Goal: Find contact information: Find contact information

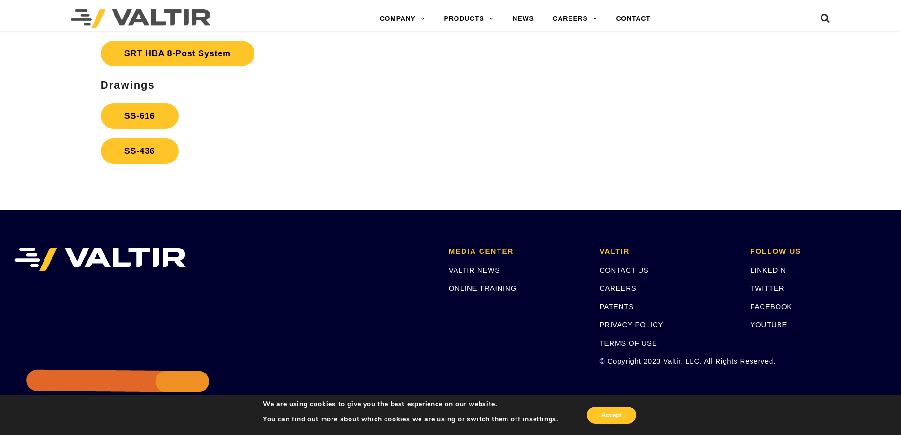
scroll to position [2054, 0]
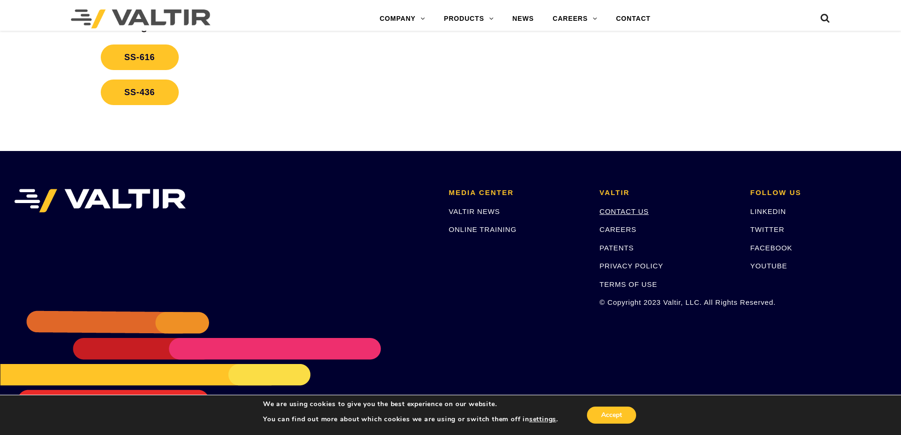
click at [624, 212] on link "CONTACT US" at bounding box center [624, 211] width 49 height 8
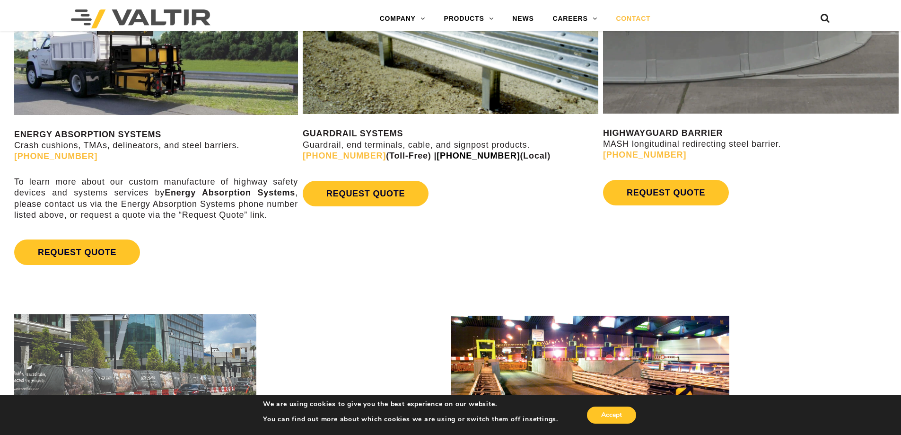
scroll to position [662, 0]
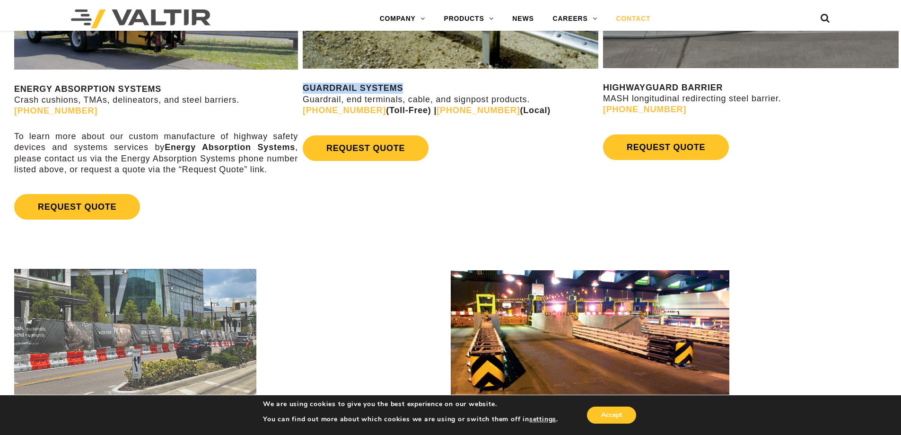
drag, startPoint x: 401, startPoint y: 87, endPoint x: 300, endPoint y: 81, distance: 100.9
click at [300, 81] on div "GUARDRAIL SYSTEMS Guardrail, end terminals, cable, and signpost products. (888)…" at bounding box center [450, 46] width 300 height 268
copy strong "GUARDRAIL SYSTEMS"
click at [376, 154] on link "REQUEST QUOTE" at bounding box center [366, 148] width 126 height 26
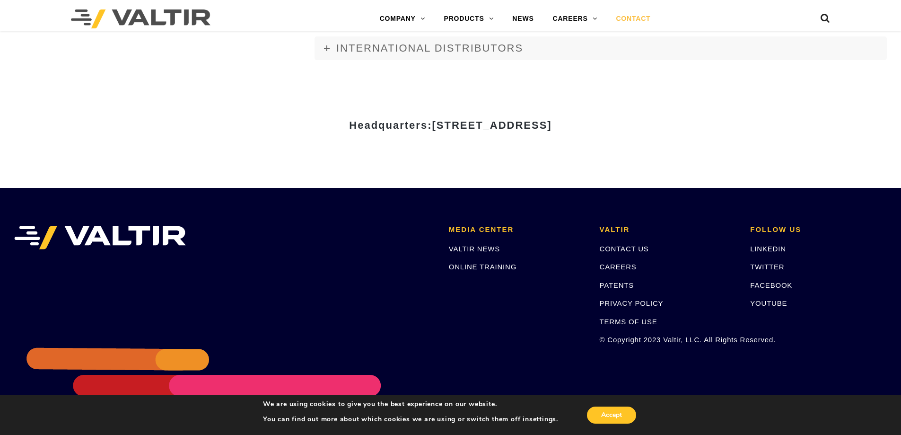
scroll to position [1314, 0]
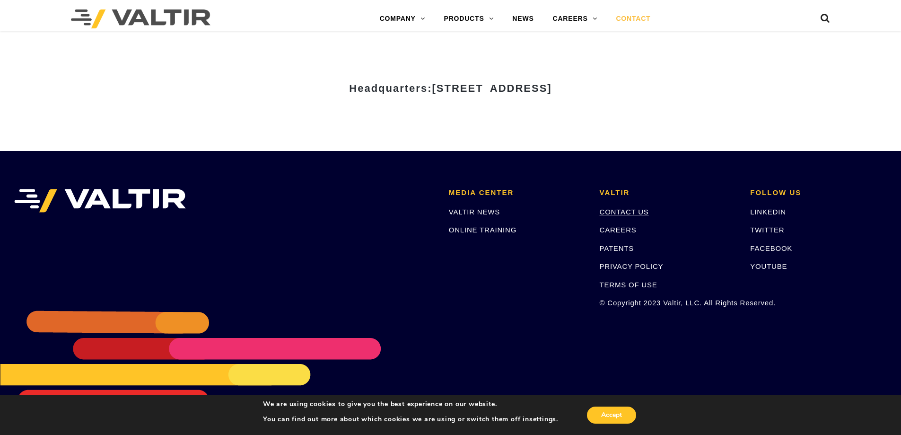
click at [618, 209] on link "CONTACT US" at bounding box center [624, 212] width 49 height 8
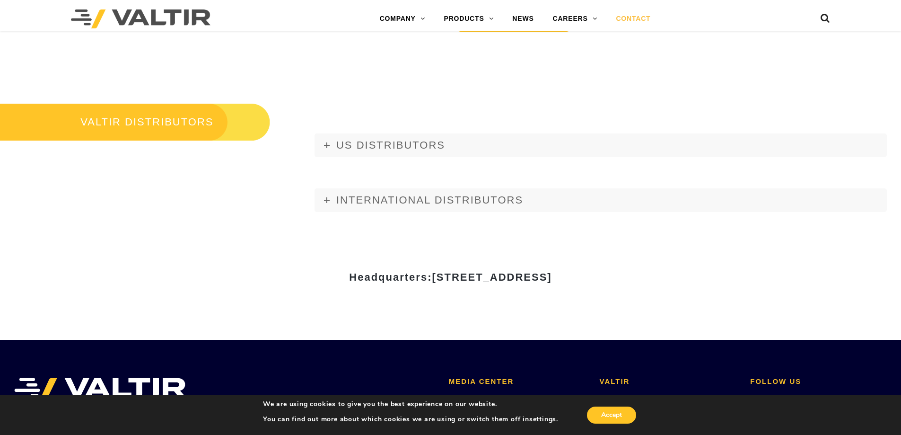
scroll to position [1125, 0]
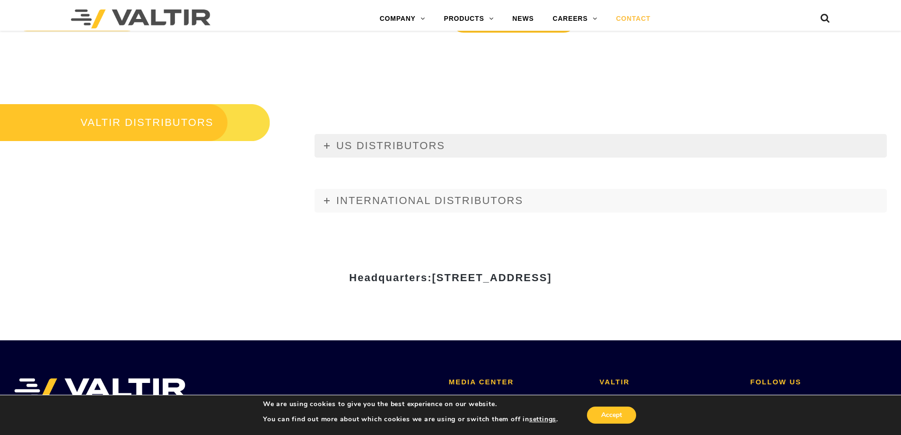
click at [325, 149] on link "US DISTRIBUTORS" at bounding box center [600, 146] width 572 height 24
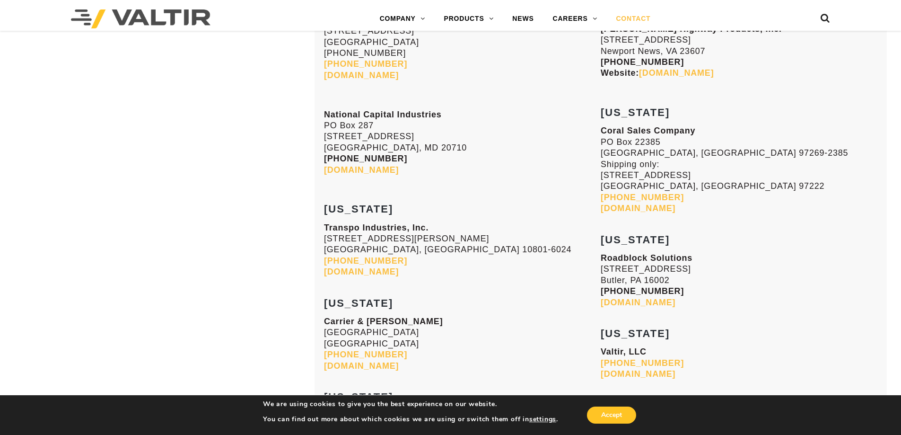
scroll to position [3584, 0]
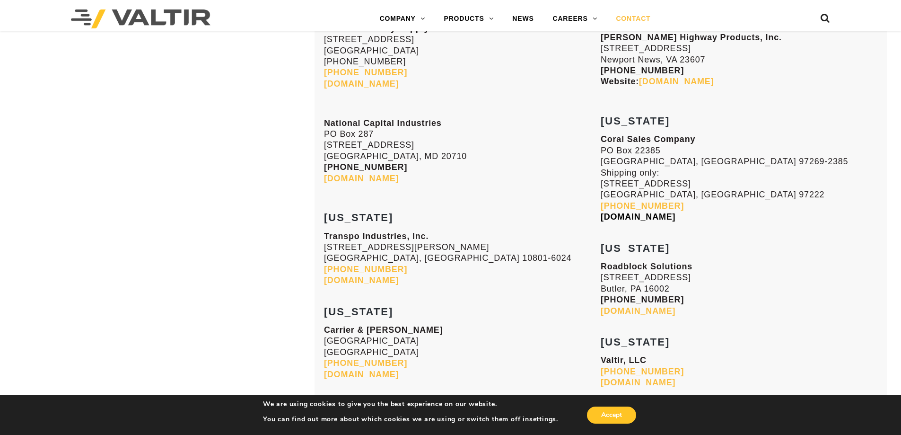
drag, startPoint x: 672, startPoint y: 216, endPoint x: 601, endPoint y: 217, distance: 71.4
click at [601, 217] on p "Coral Sales Company PO Box 22385 Portland, OR 97269-2385 Shipping only: 9838 SE…" at bounding box center [739, 178] width 277 height 88
click at [612, 214] on link "coralsales.com" at bounding box center [638, 216] width 75 height 9
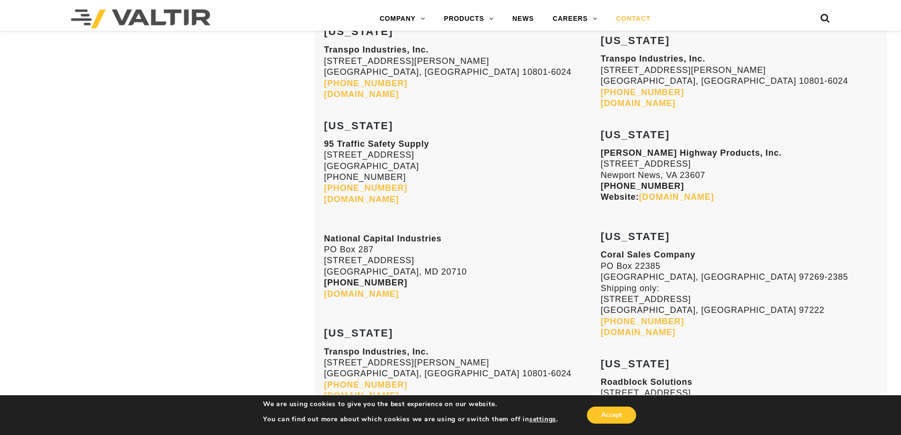
scroll to position [3300, 0]
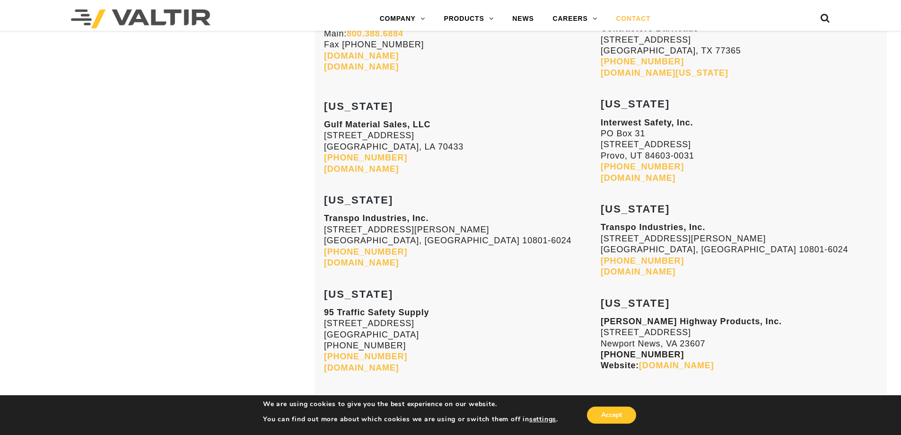
scroll to position [1125, 0]
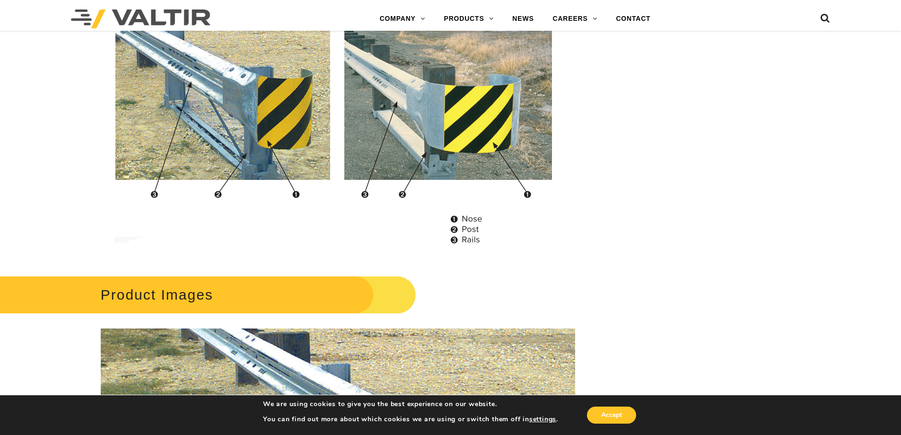
scroll to position [1135, 0]
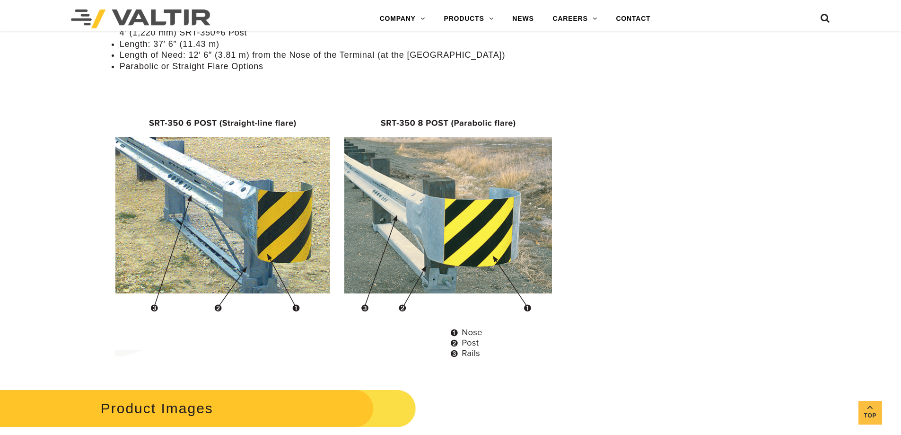
scroll to position [851, 0]
